Goal: Task Accomplishment & Management: Manage account settings

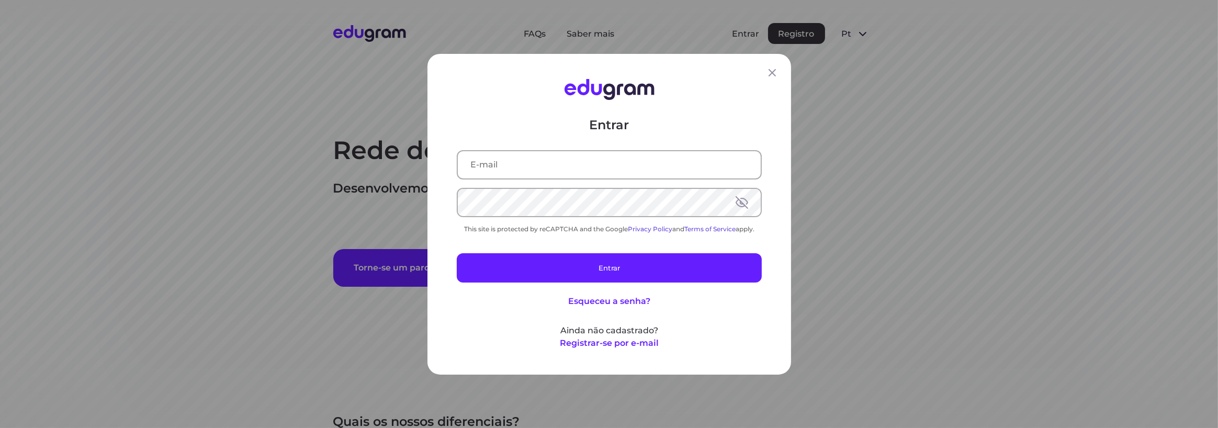
click at [703, 225] on link "Terms of Service" at bounding box center [709, 228] width 51 height 8
click at [774, 70] on icon at bounding box center [772, 72] width 13 height 13
drag, startPoint x: 502, startPoint y: 168, endPoint x: 521, endPoint y: 177, distance: 20.6
click at [502, 168] on input "text" at bounding box center [609, 164] width 303 height 27
type input "[EMAIL_ADDRESS][DOMAIN_NAME]"
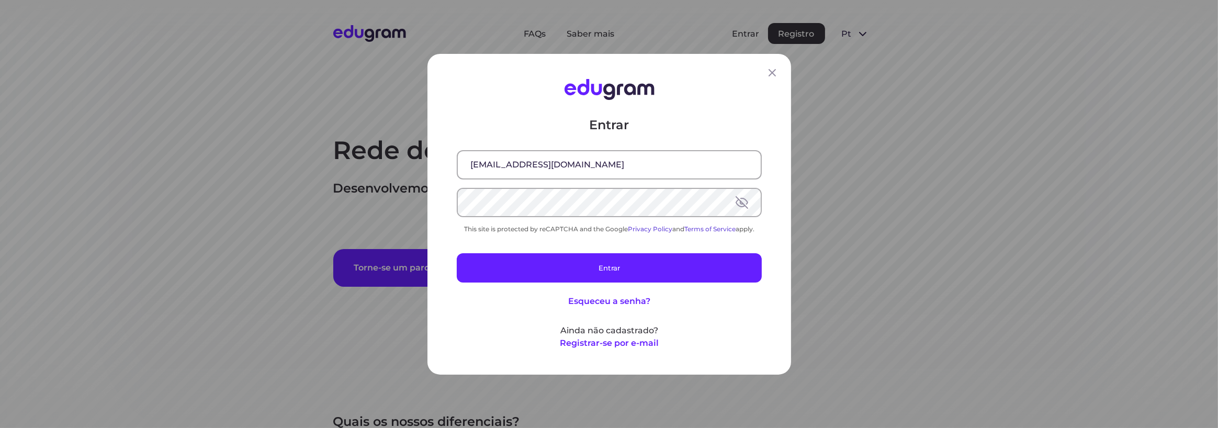
drag, startPoint x: 456, startPoint y: 225, endPoint x: 766, endPoint y: 225, distance: 310.2
click at [766, 225] on div "Entrar [EMAIL_ADDRESS][DOMAIN_NAME] This site is protected by reCAPTCHA and the…" at bounding box center [609, 214] width 364 height 321
